Goal: Register for event/course

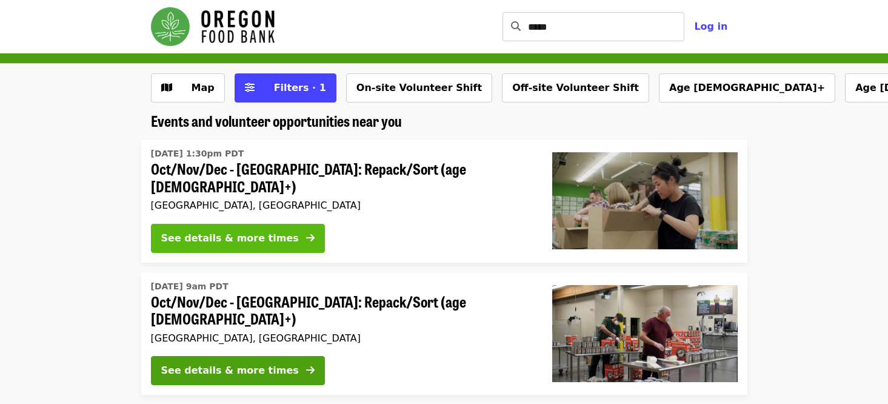
click at [225, 231] on div "See details & more times" at bounding box center [230, 238] width 138 height 15
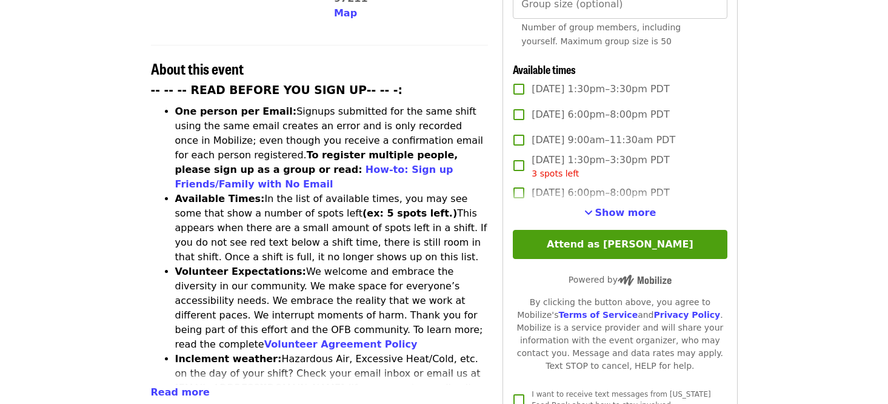
scroll to position [428, 0]
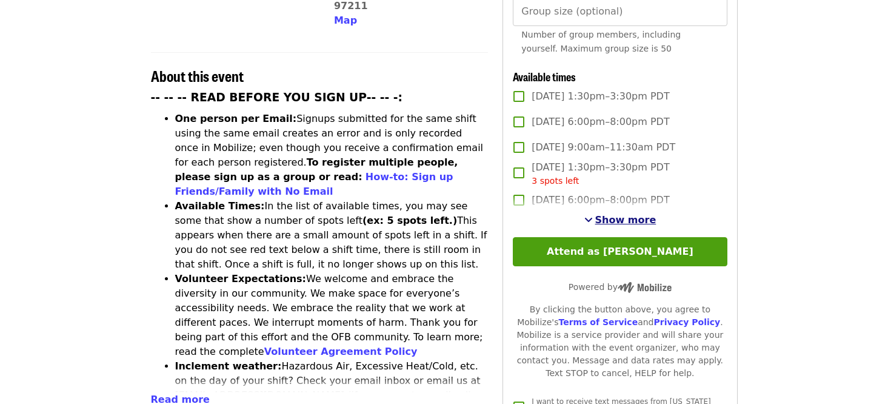
click at [624, 218] on span "Show more" at bounding box center [625, 220] width 61 height 12
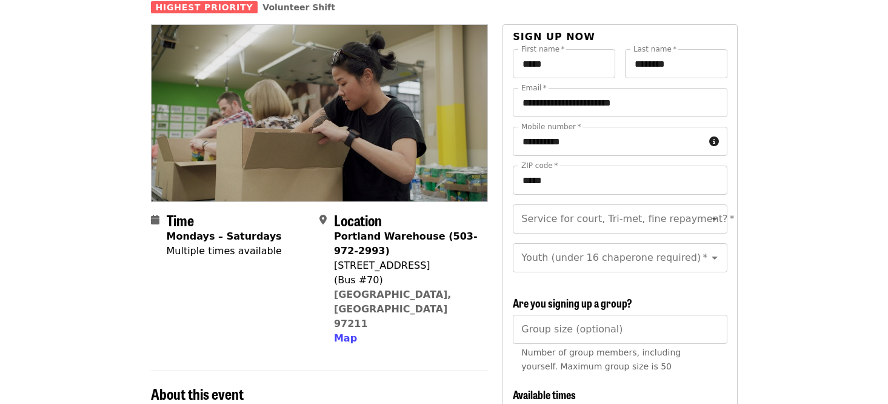
scroll to position [124, 0]
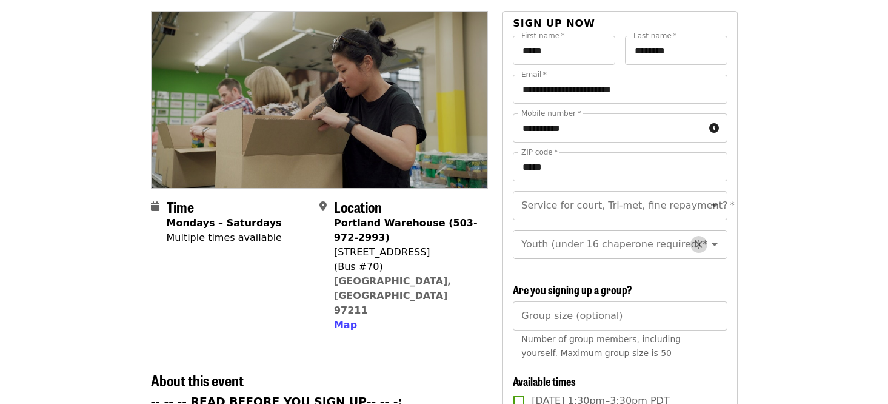
click at [693, 238] on icon "Clear" at bounding box center [699, 244] width 12 height 12
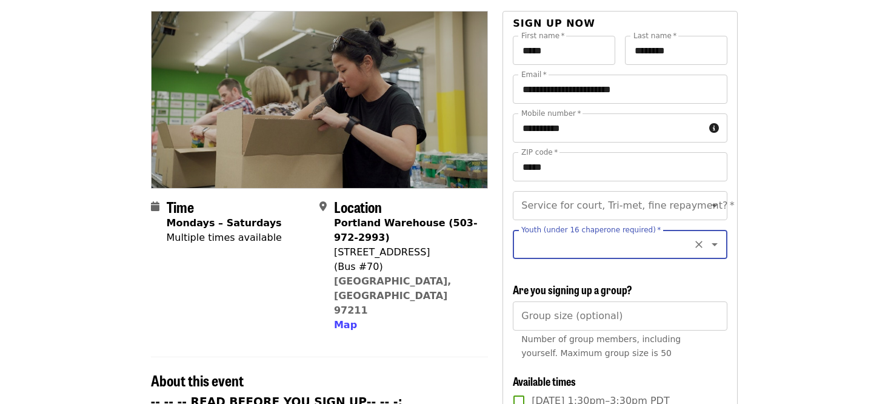
click at [707, 237] on icon "Open" at bounding box center [714, 244] width 15 height 15
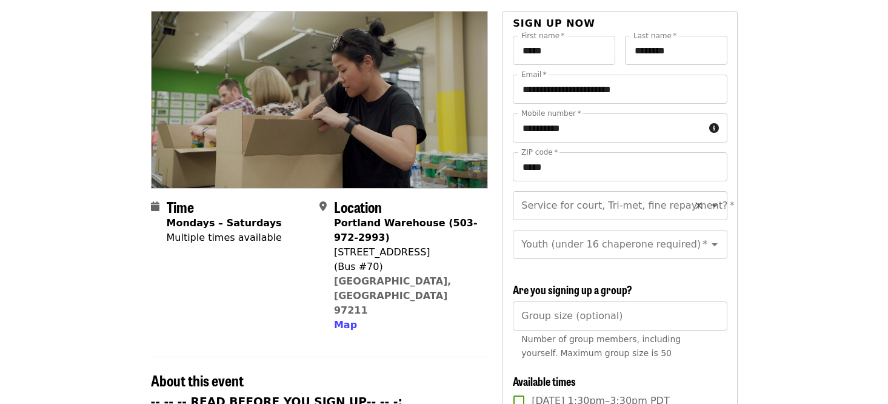
click at [712, 204] on icon "Open" at bounding box center [715, 205] width 6 height 3
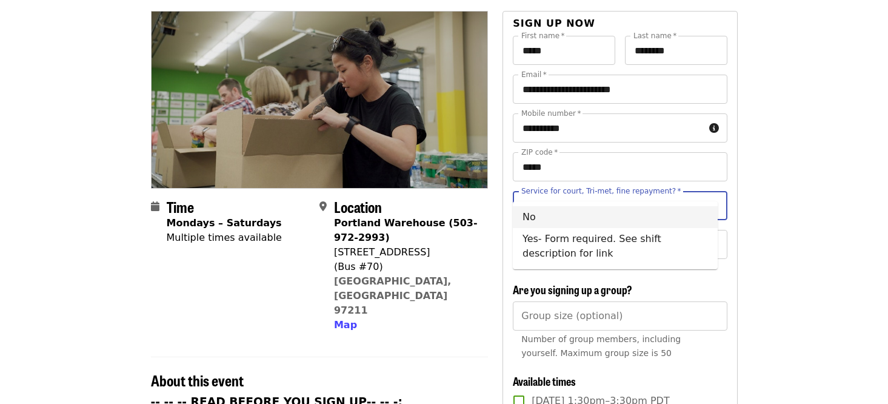
click at [564, 212] on li "No" at bounding box center [615, 217] width 205 height 22
type input "**"
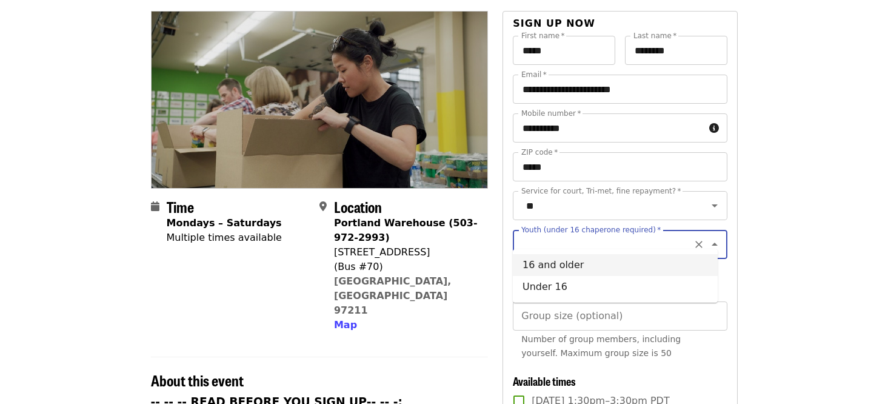
click at [602, 233] on input "Youth (under 16 chaperone required)   *" at bounding box center [604, 244] width 165 height 23
click at [558, 262] on li "16 and older" at bounding box center [615, 265] width 205 height 22
type input "**********"
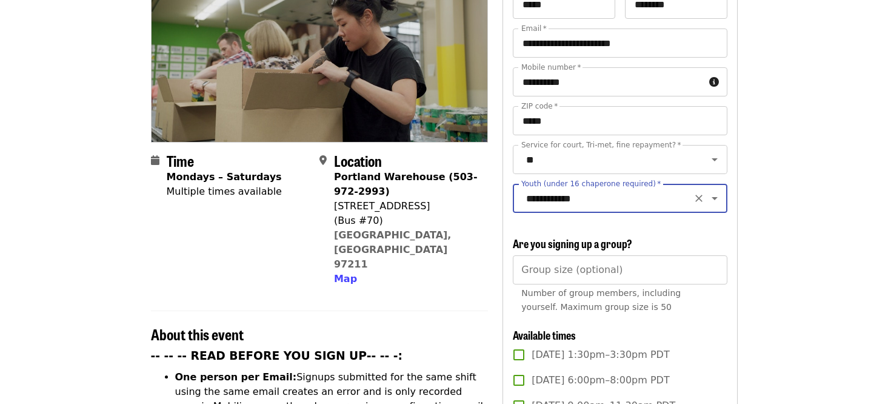
scroll to position [173, 0]
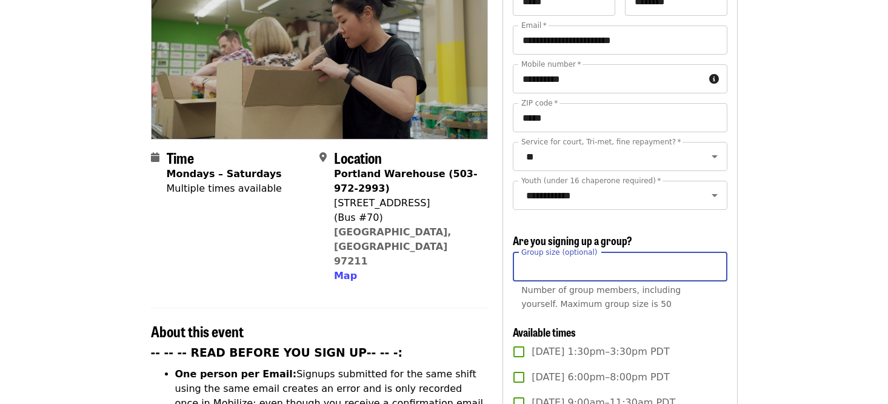
click at [552, 261] on input "Group size (optional)" at bounding box center [620, 266] width 214 height 29
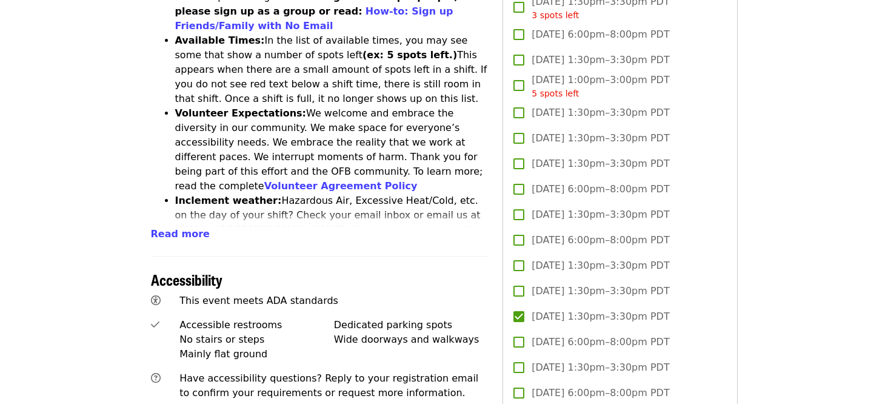
scroll to position [598, 0]
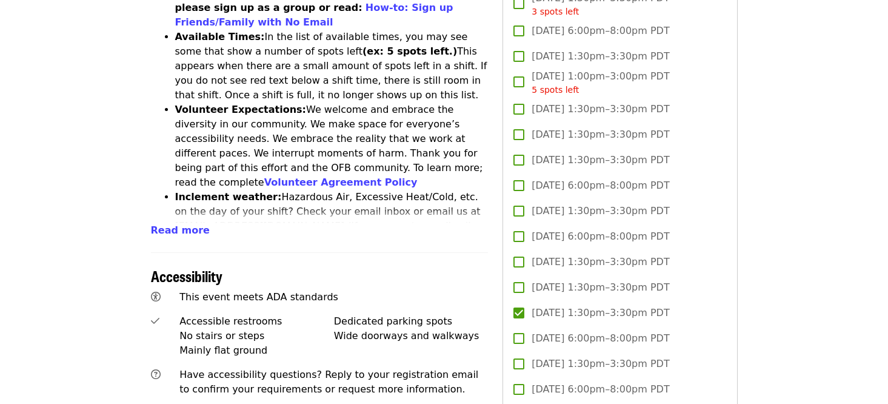
type input "**"
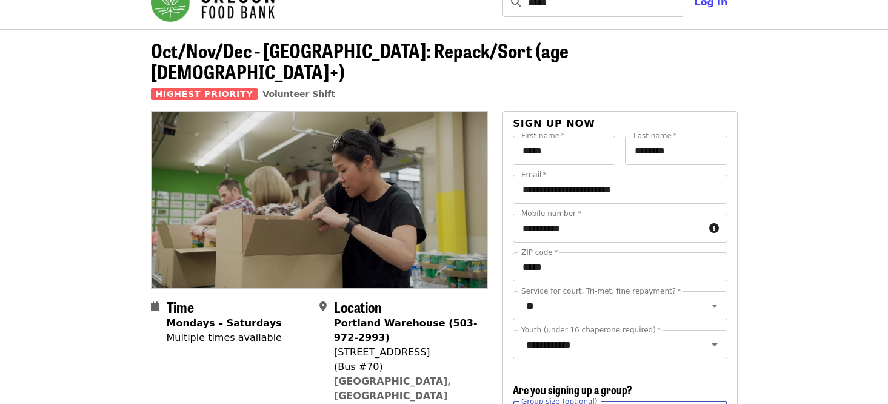
scroll to position [0, 0]
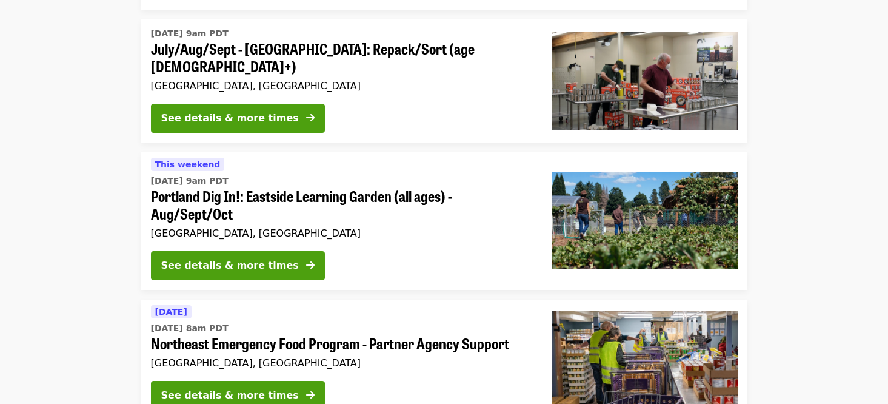
scroll to position [535, 0]
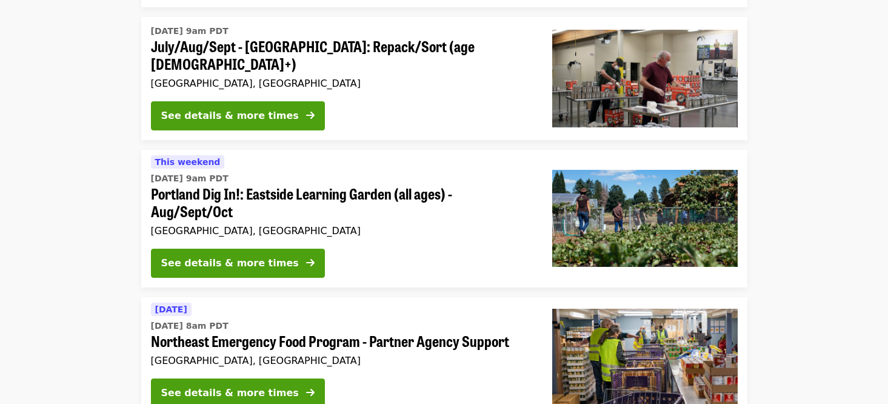
click at [353, 185] on span "Portland Dig In!: Eastside Learning Garden (all ages) - Aug/Sept/Oct" at bounding box center [342, 202] width 382 height 35
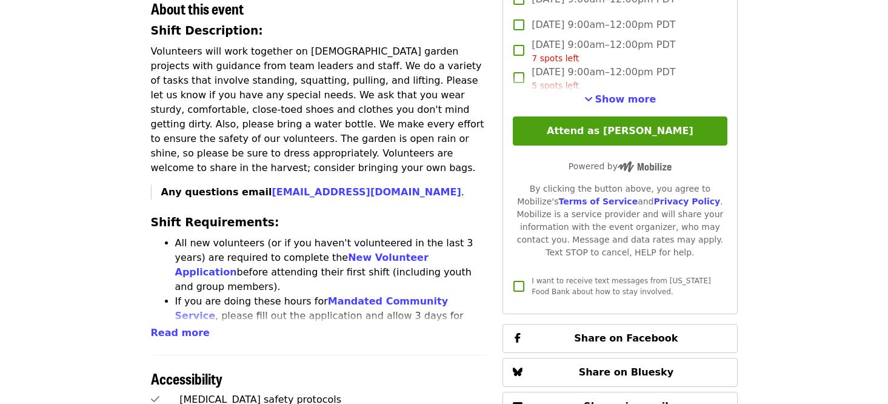
scroll to position [442, 0]
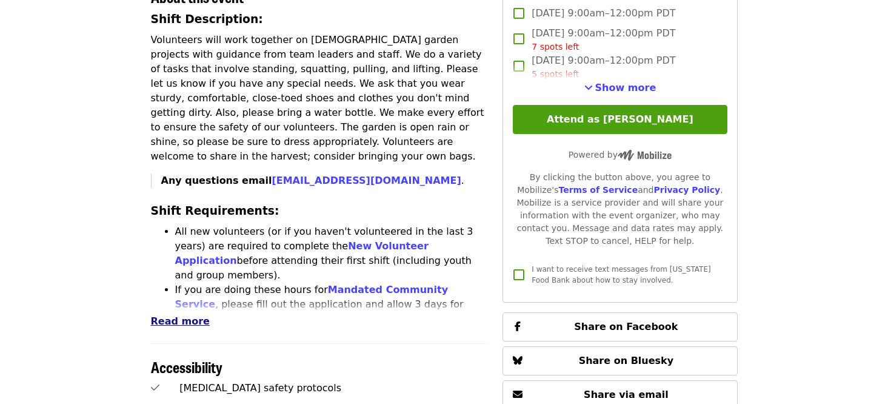
click at [178, 315] on span "Read more" at bounding box center [180, 321] width 59 height 12
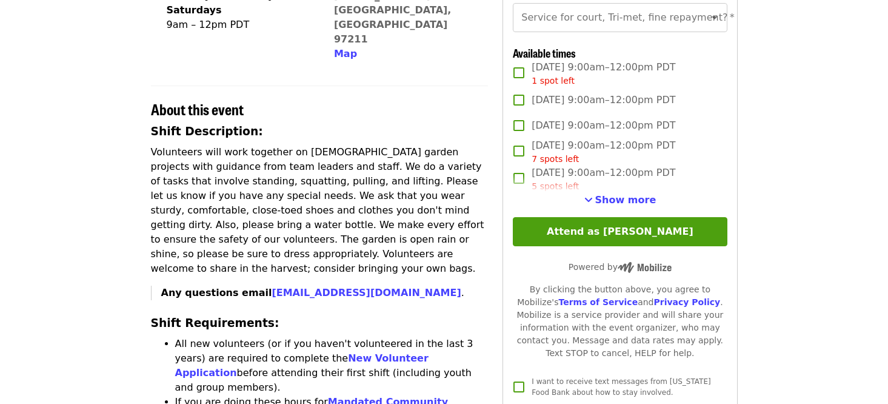
scroll to position [315, 0]
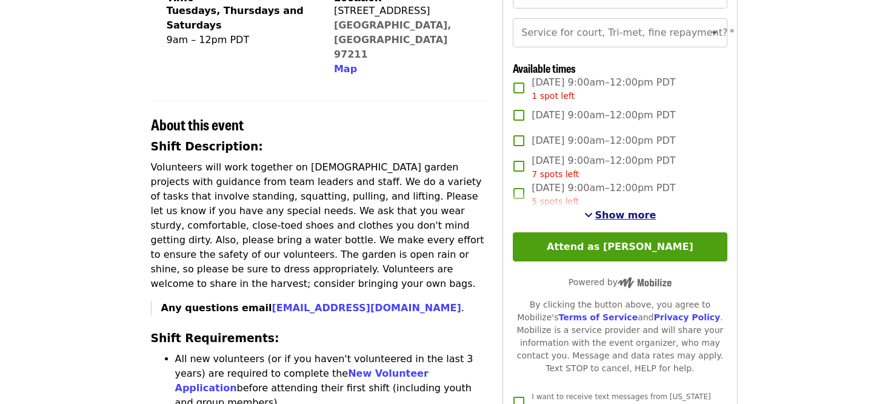
click at [627, 221] on span "Show more" at bounding box center [625, 215] width 61 height 12
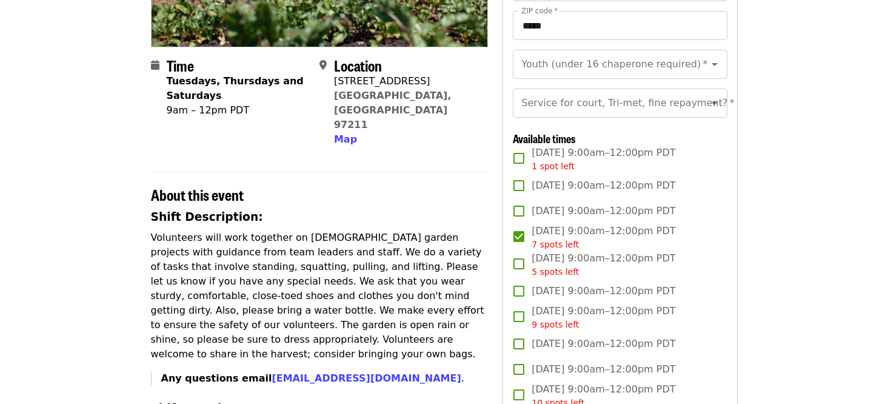
scroll to position [41, 0]
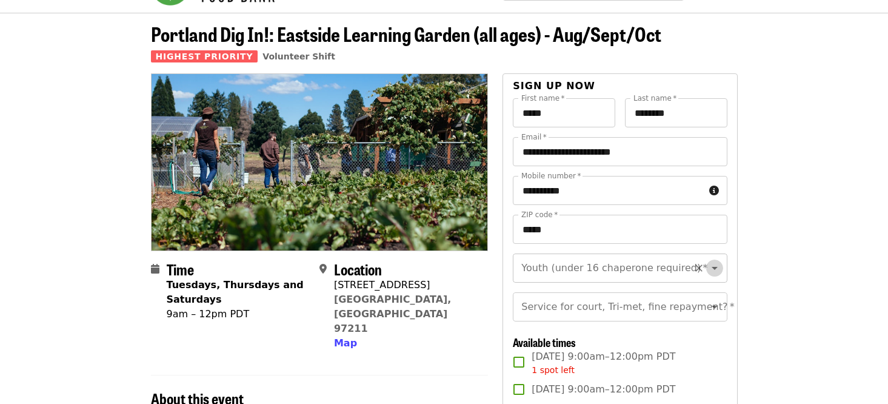
click at [709, 267] on icon "Open" at bounding box center [714, 268] width 15 height 15
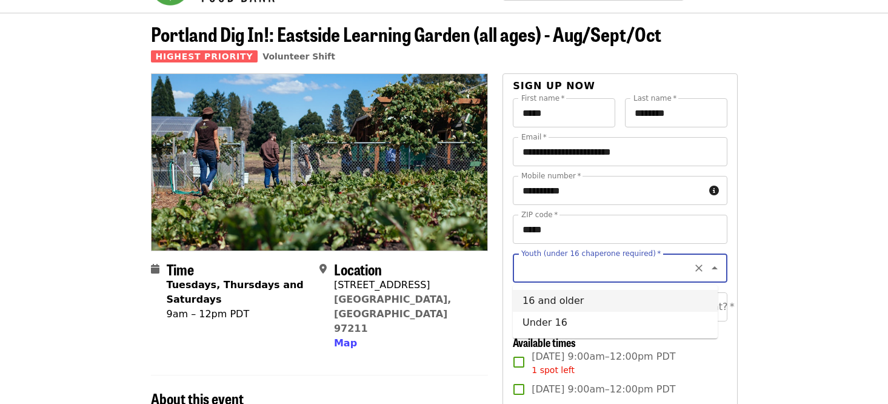
click at [609, 299] on li "16 and older" at bounding box center [615, 301] width 205 height 22
type input "**********"
click at [707, 313] on icon "Open" at bounding box center [714, 306] width 15 height 15
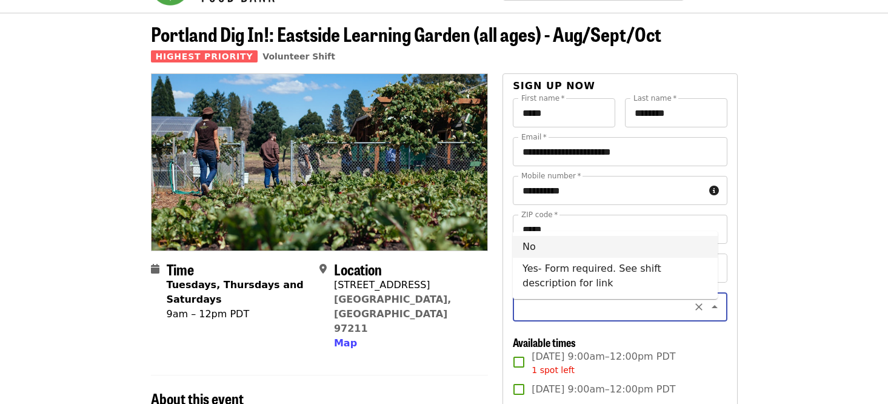
click at [553, 249] on li "No" at bounding box center [615, 247] width 205 height 22
type input "**"
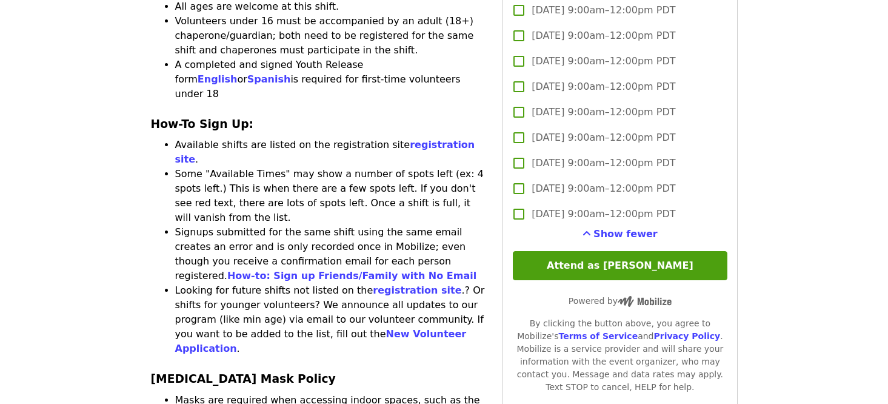
scroll to position [797, 0]
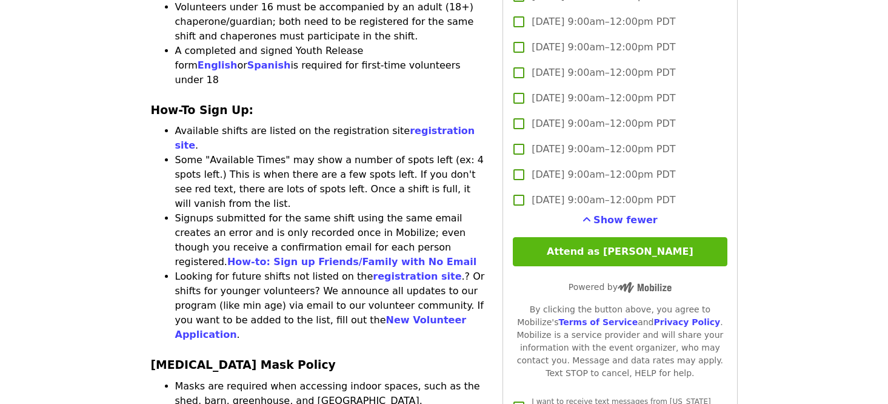
click at [649, 265] on button "Attend as [PERSON_NAME]" at bounding box center [620, 251] width 214 height 29
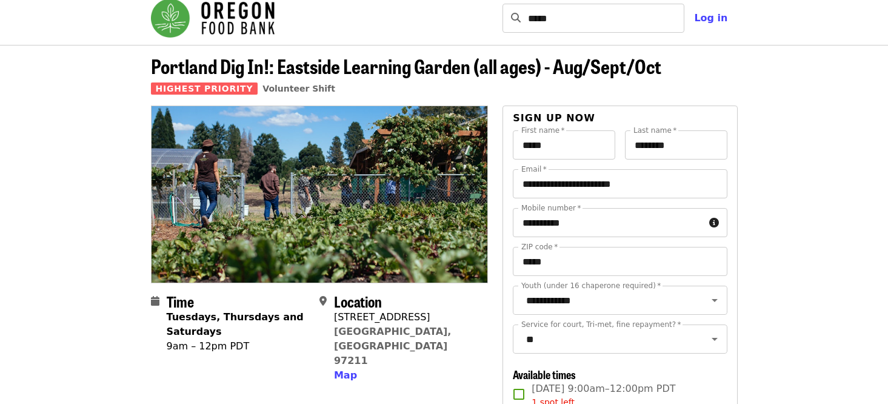
scroll to position [18, 0]
